Goal: Find specific page/section: Find specific page/section

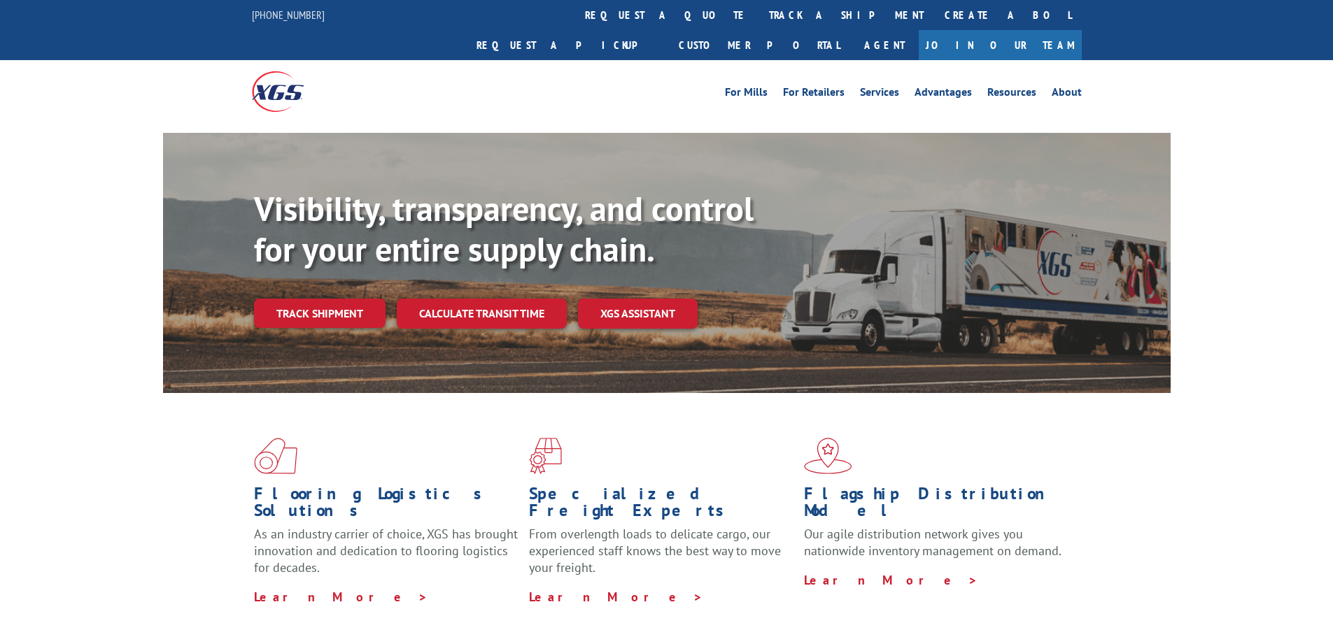
scroll to position [2132, 0]
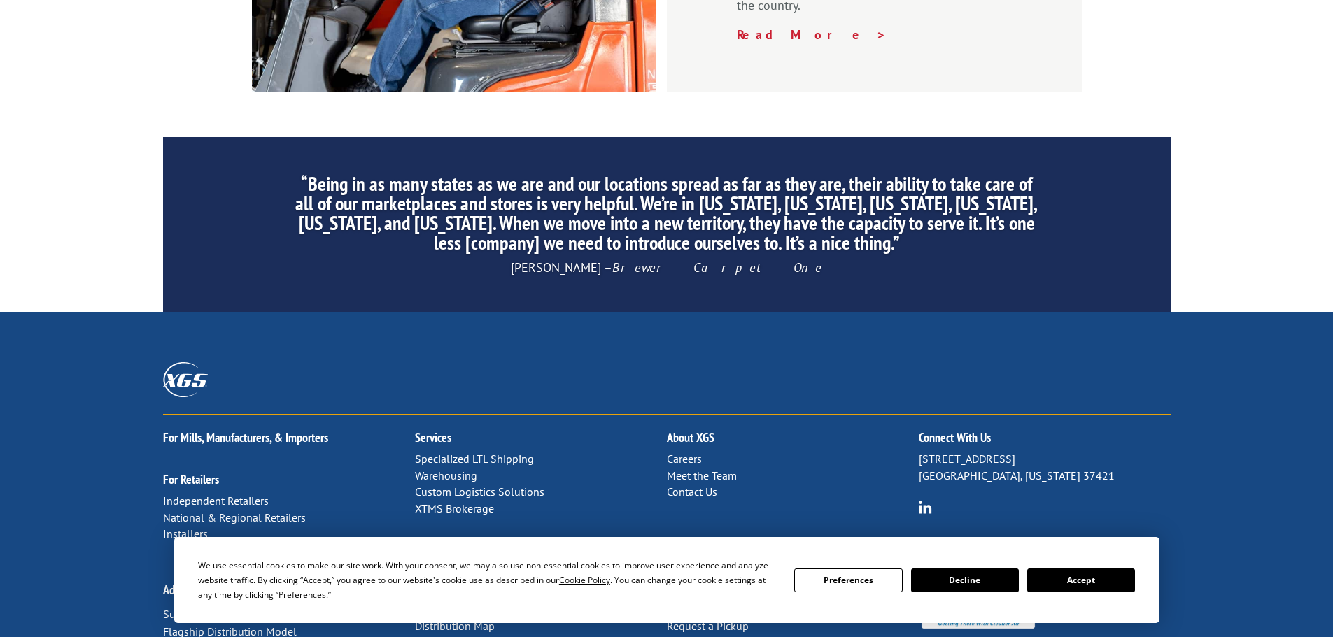
click at [1082, 585] on button "Accept" at bounding box center [1081, 581] width 108 height 24
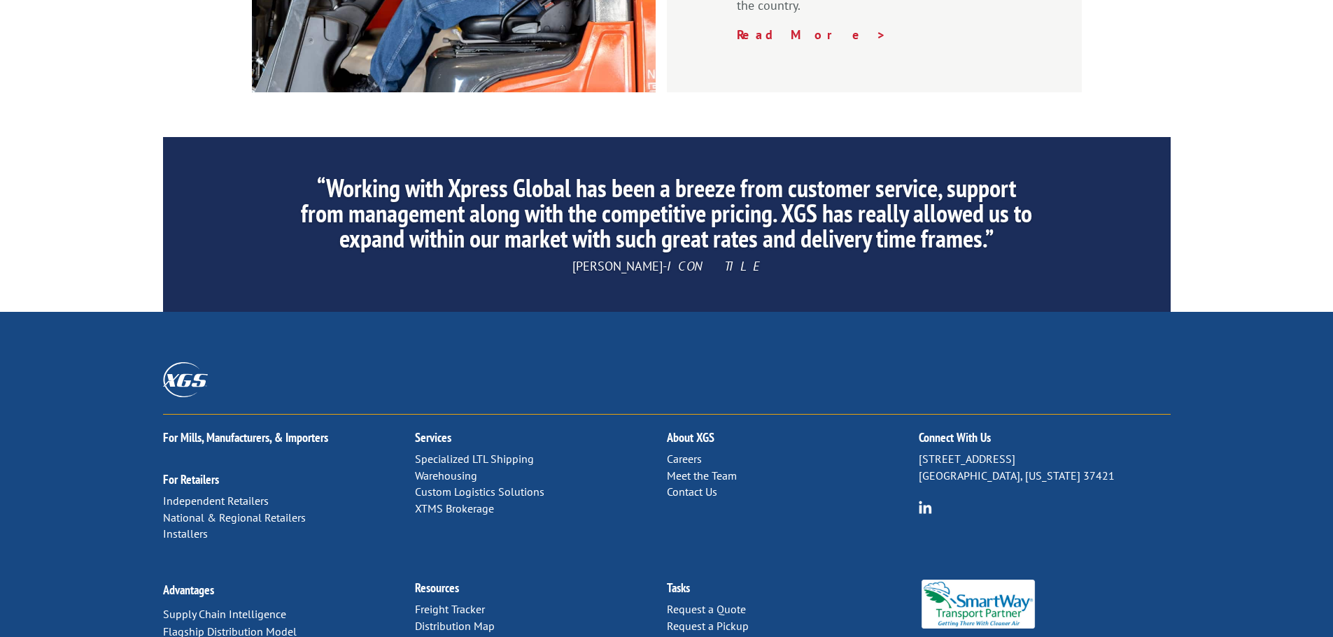
click at [467, 636] on link "Forms & Documents" at bounding box center [464, 643] width 98 height 14
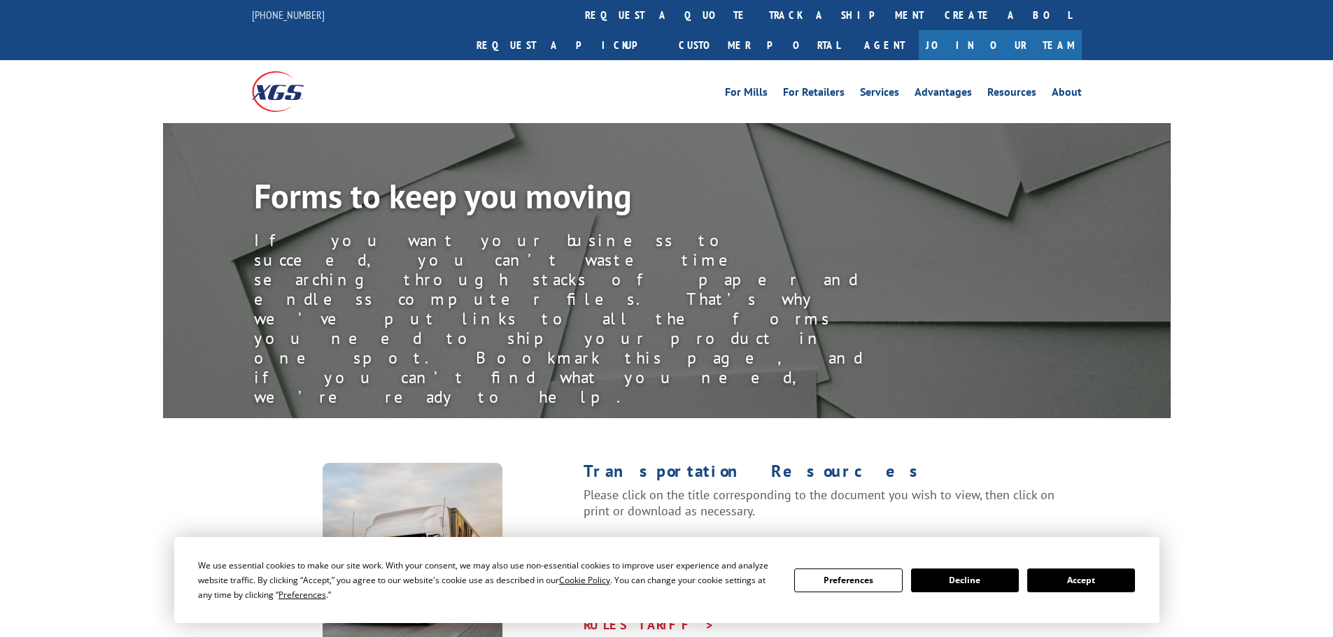
click at [1054, 578] on button "Accept" at bounding box center [1081, 581] width 108 height 24
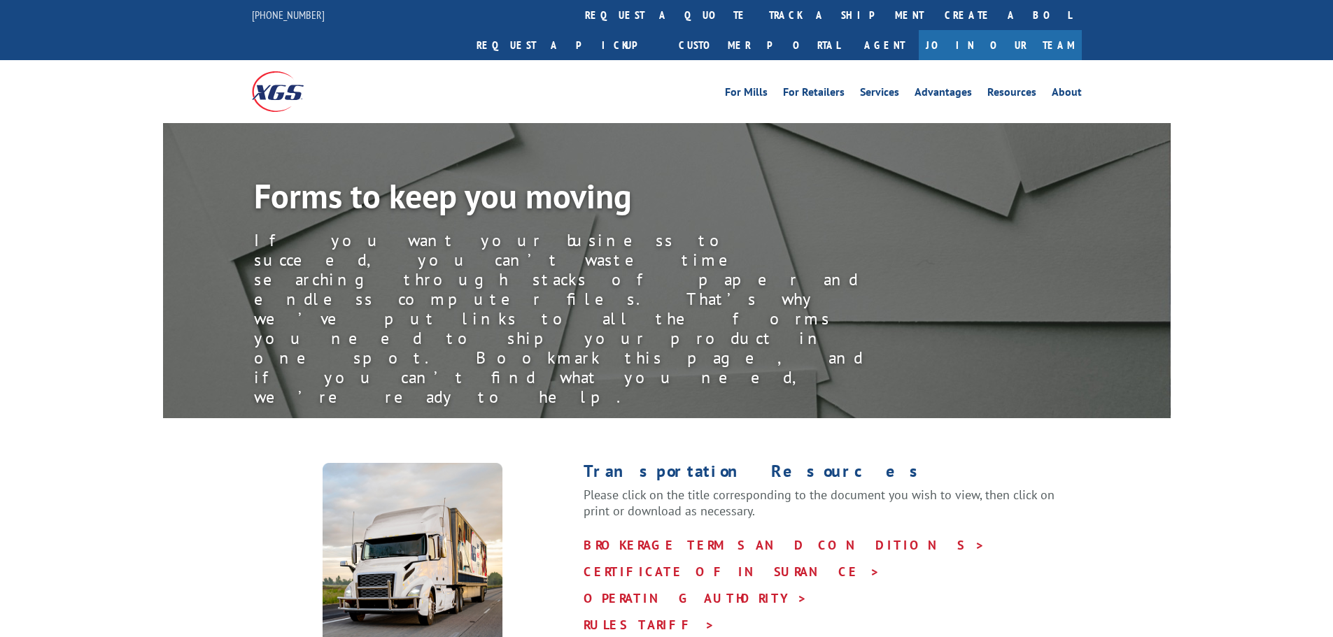
click at [819, 532] on p "BROKERAGE TERMS AND CONDITIONS > CERTIFICATE OF INSURANCE > OPERATING AUTHORITY…" at bounding box center [833, 598] width 498 height 133
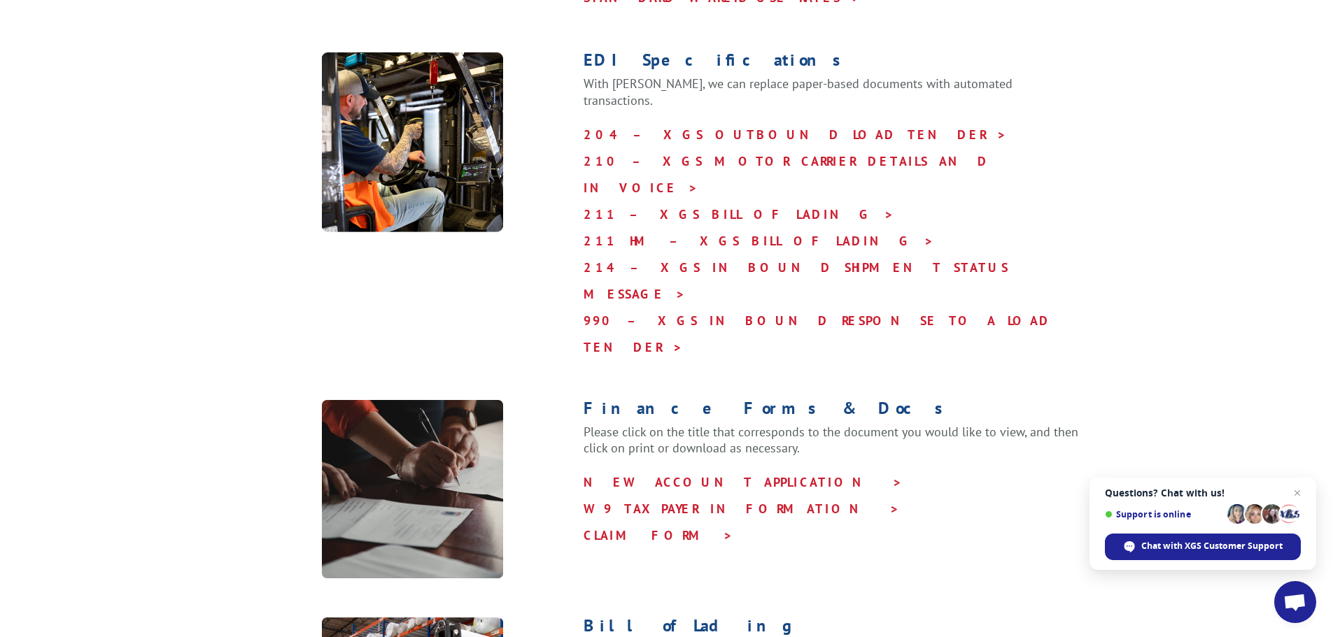
scroll to position [770, 0]
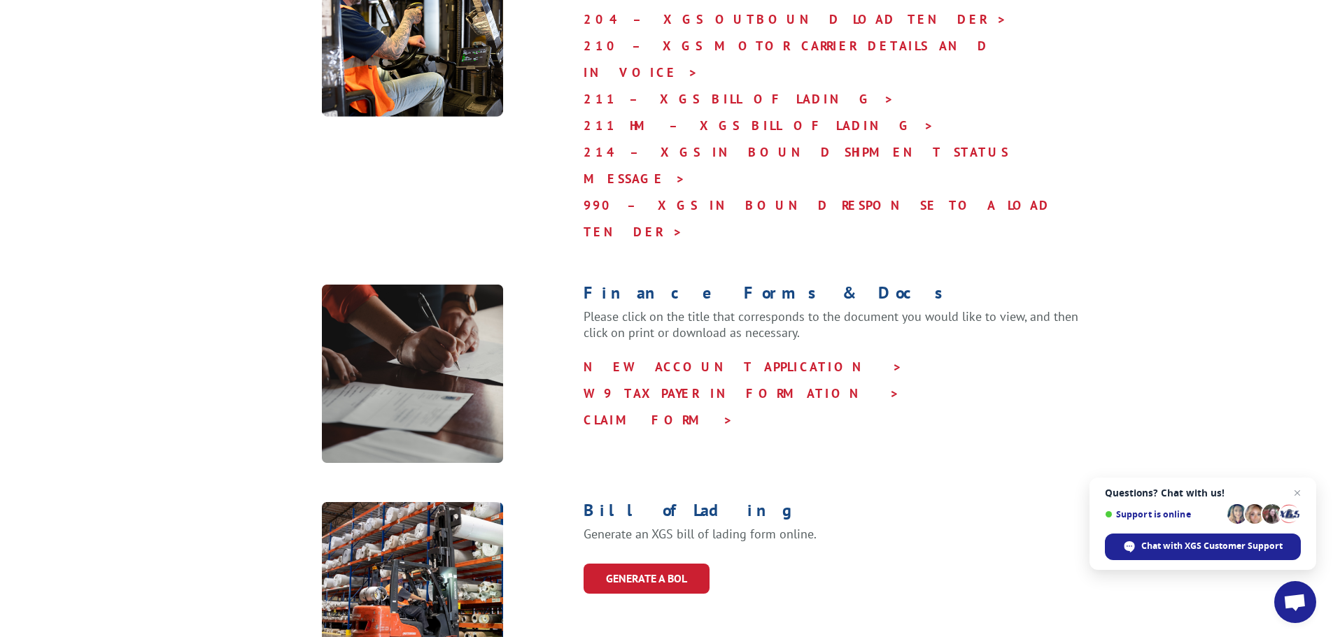
click at [554, 502] on div at bounding box center [418, 591] width 332 height 179
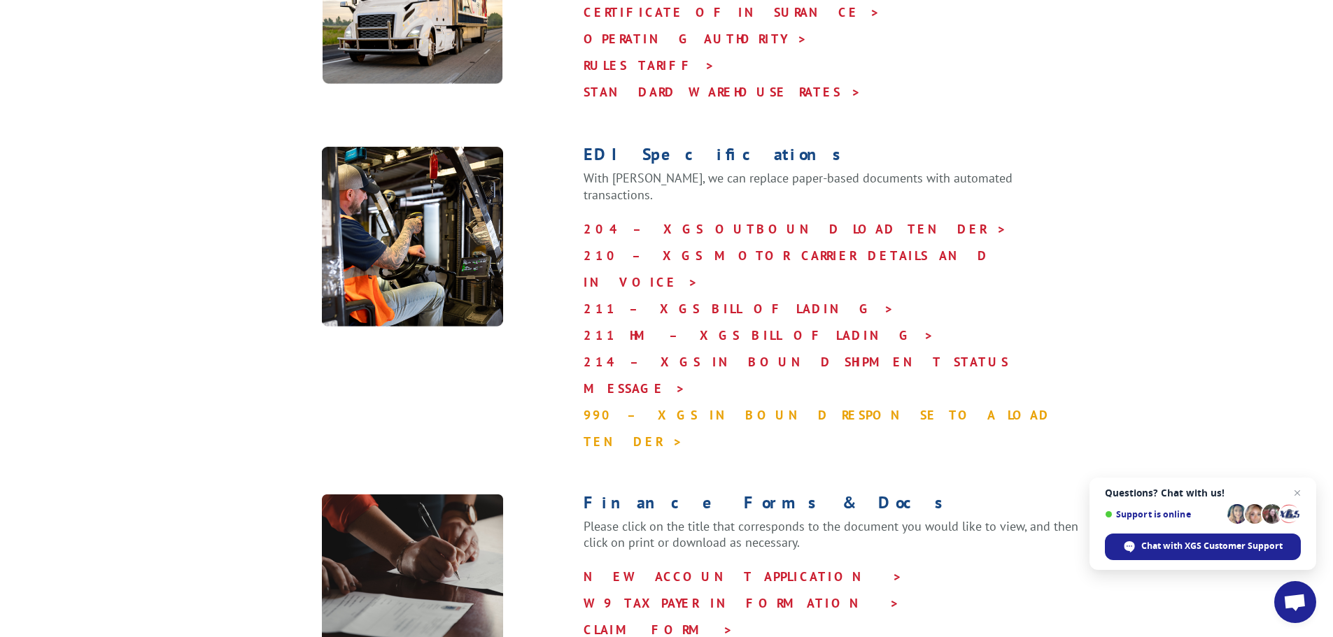
scroll to position [210, 0]
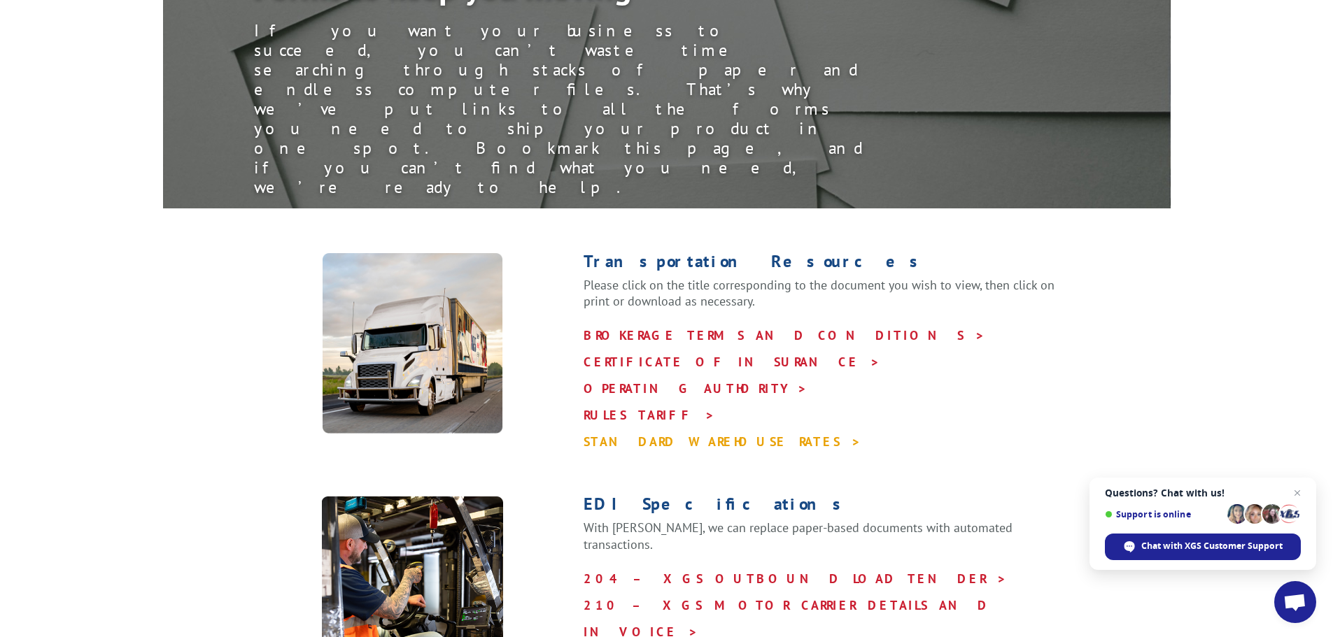
click at [667, 434] on link "STANDARD WAREHOUSE RATES >" at bounding box center [723, 442] width 278 height 16
